Goal: Task Accomplishment & Management: Manage account settings

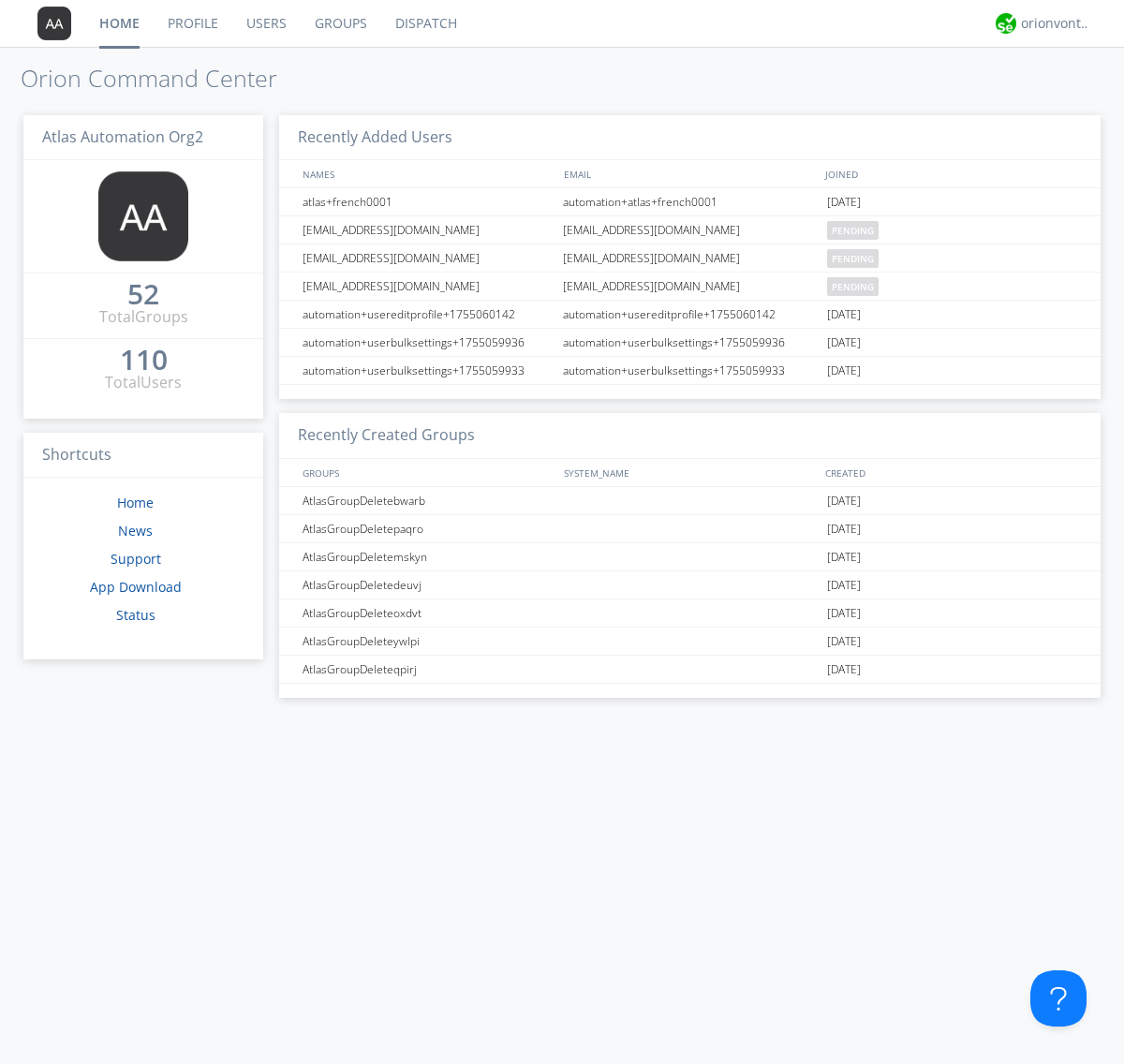
click at [424, 24] on link "Dispatch" at bounding box center [426, 24] width 90 height 47
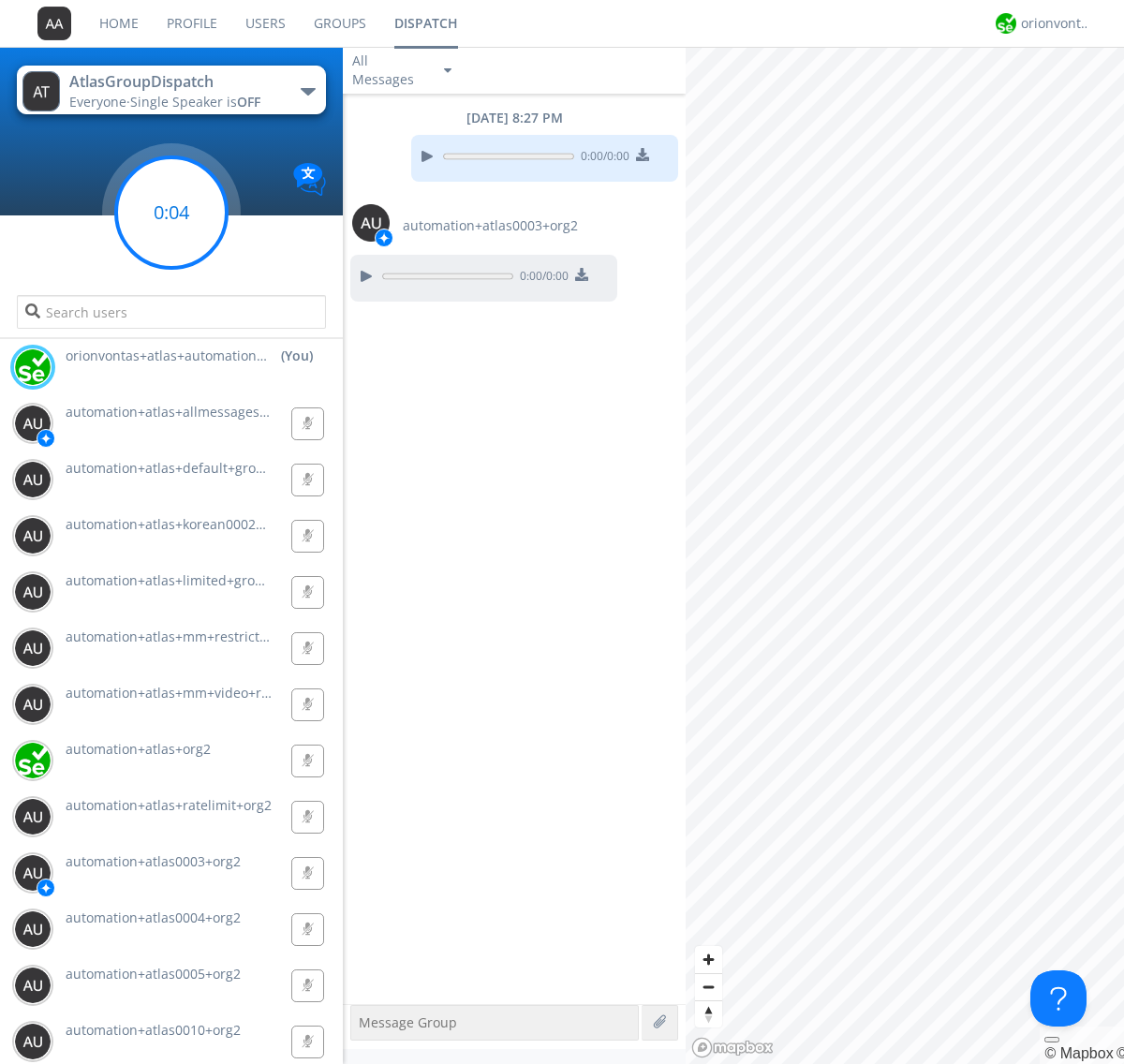
click at [171, 213] on g at bounding box center [171, 212] width 110 height 110
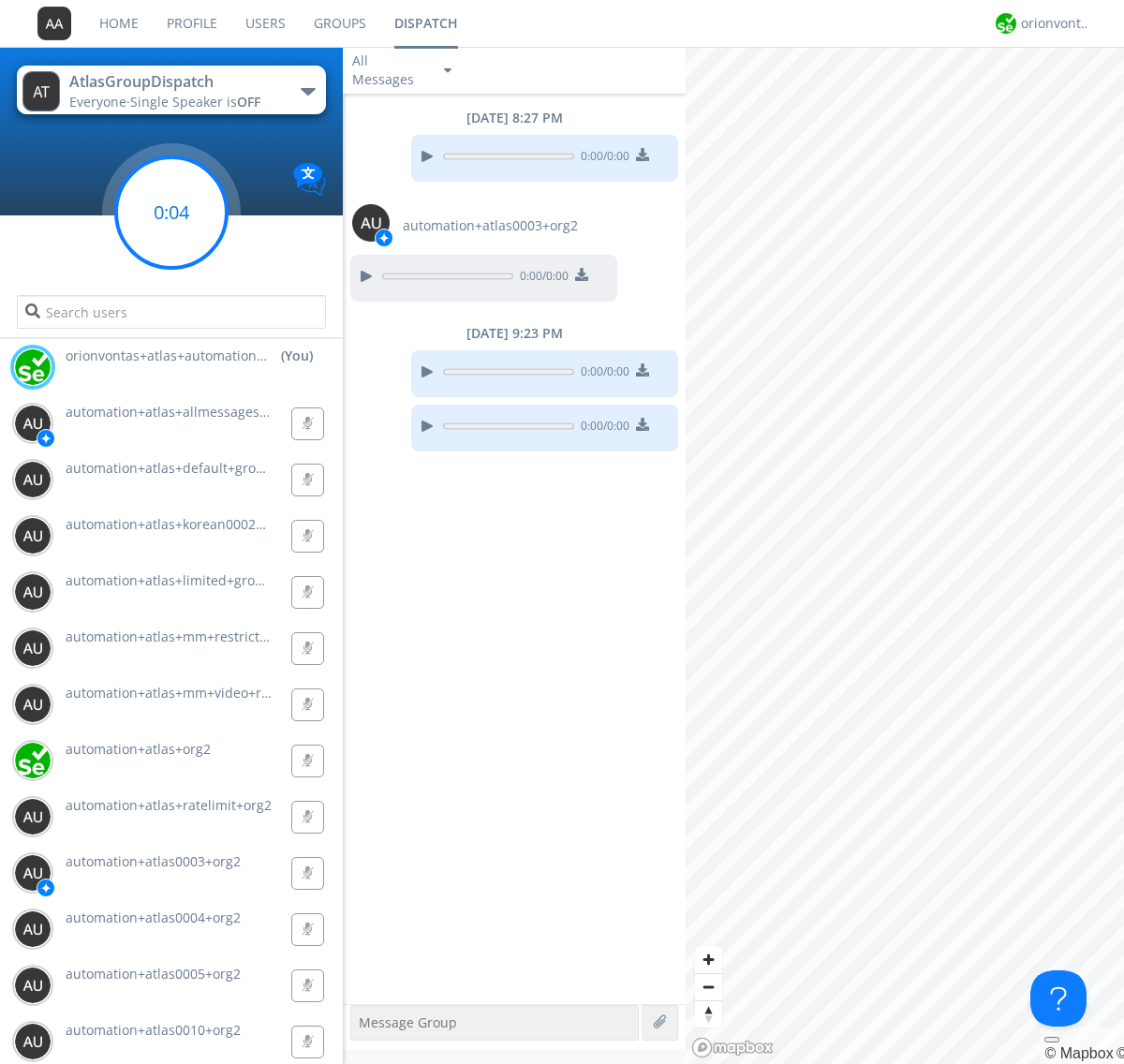
click at [171, 213] on g at bounding box center [171, 212] width 110 height 110
click at [1051, 24] on div "orionvontas+atlas+automation+org2" at bounding box center [1056, 24] width 71 height 19
click at [1065, 98] on div "Log Out" at bounding box center [1066, 99] width 96 height 34
